Goal: Information Seeking & Learning: Check status

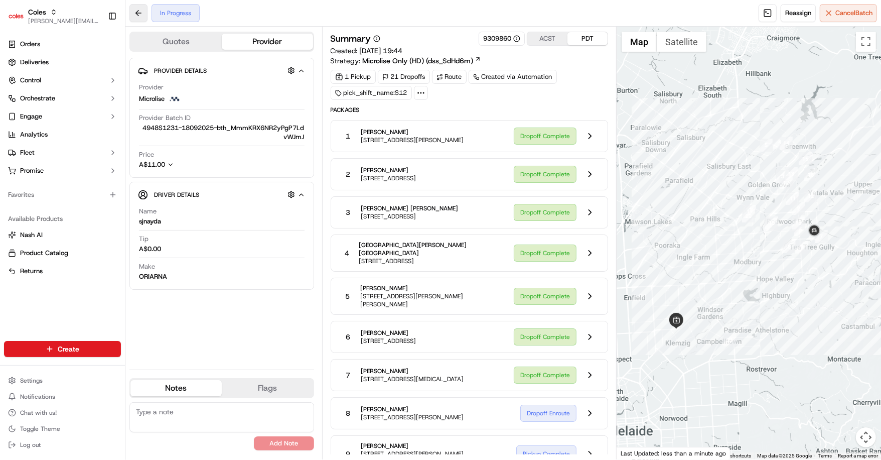
click at [138, 12] on button at bounding box center [138, 13] width 18 height 18
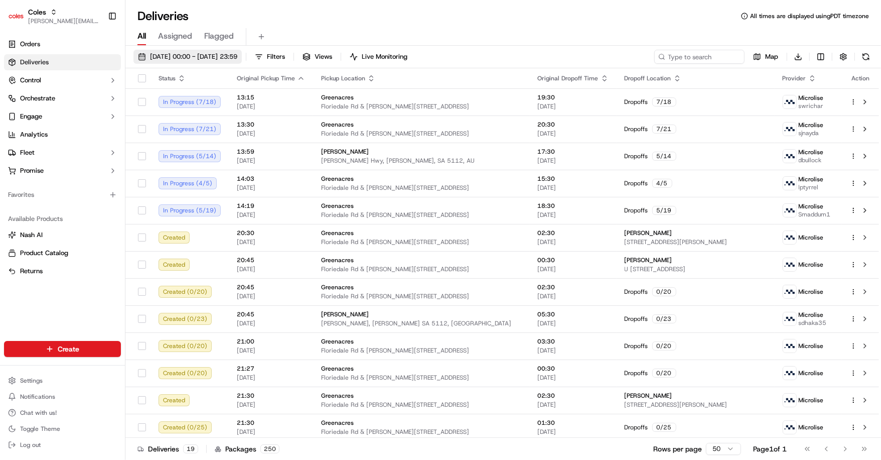
click at [178, 54] on span "17/09/2025 00:00 - 17/09/2025 23:59" at bounding box center [193, 56] width 87 height 9
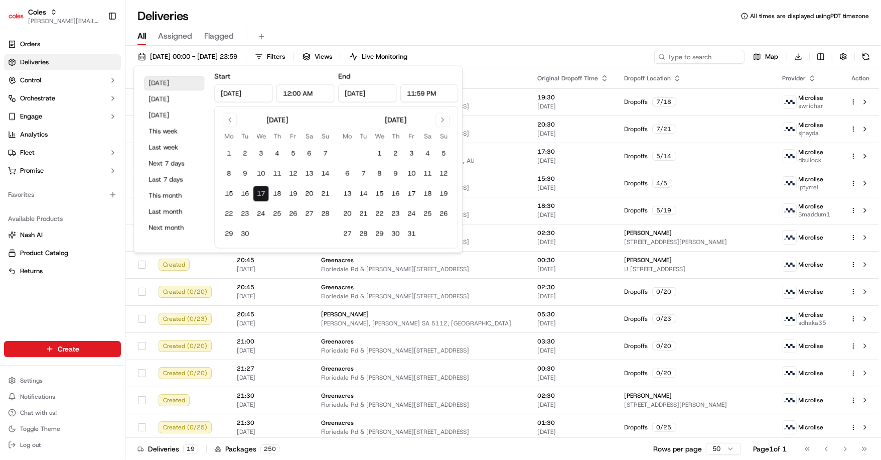
click at [165, 82] on button "Today" at bounding box center [174, 83] width 60 height 14
click at [429, 25] on div "All Assigned Flagged" at bounding box center [503, 35] width 756 height 22
